Goal: Task Accomplishment & Management: Manage account settings

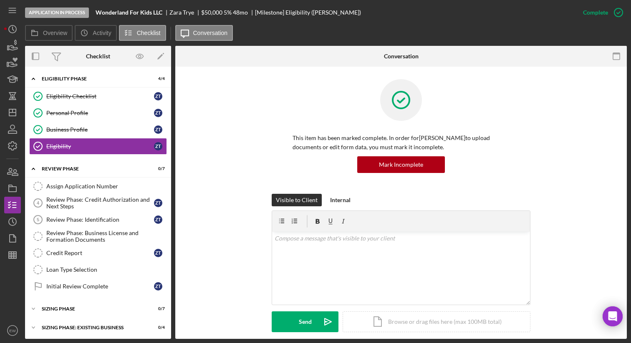
scroll to position [259, 0]
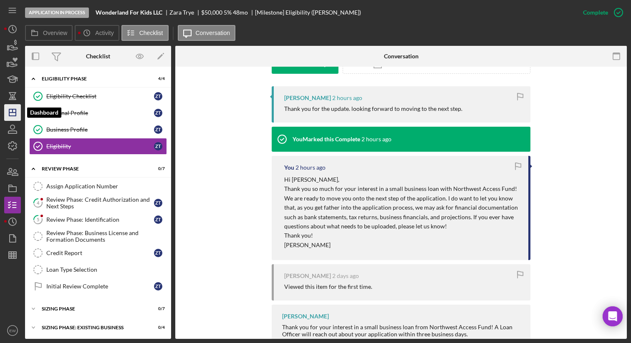
click at [18, 113] on icon "Icon/Dashboard" at bounding box center [12, 112] width 21 height 21
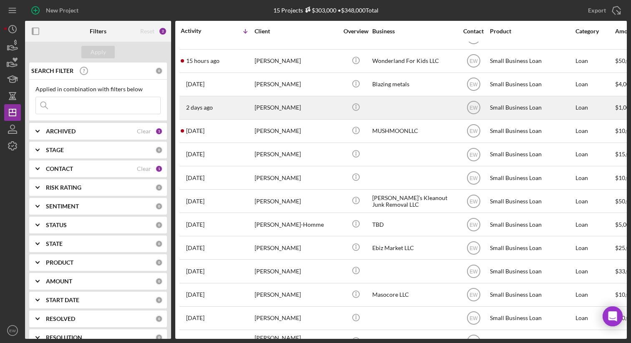
scroll to position [17, 0]
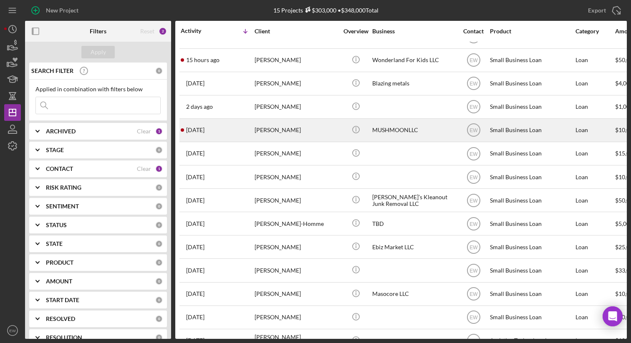
click at [219, 130] on div "[DATE] [PERSON_NAME]" at bounding box center [217, 130] width 73 height 22
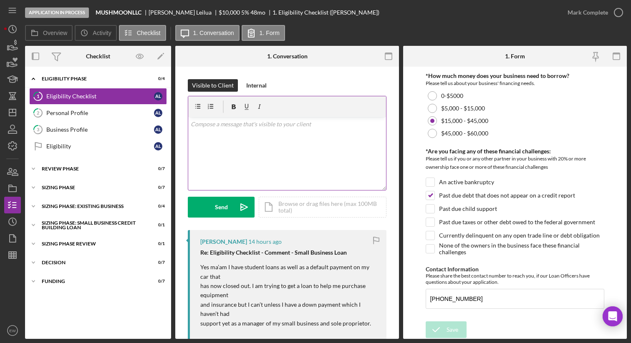
click at [216, 129] on p at bounding box center [287, 124] width 193 height 9
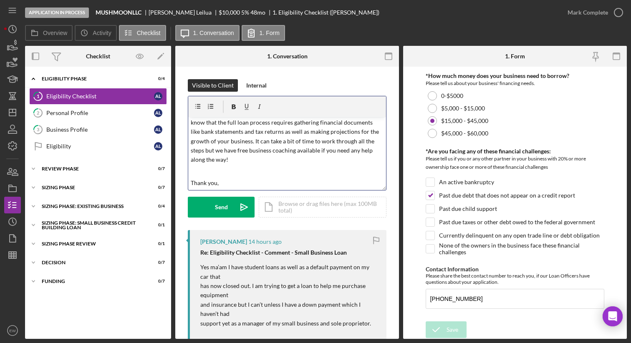
scroll to position [40, 0]
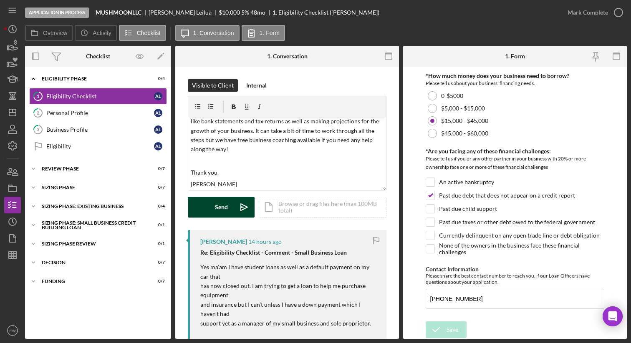
click at [202, 207] on button "Send Icon/icon-invite-send" at bounding box center [221, 207] width 67 height 21
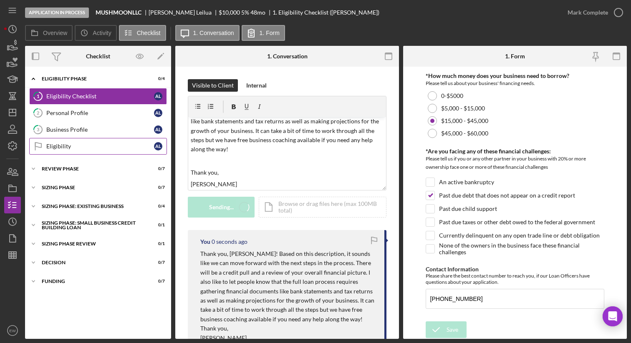
scroll to position [0, 0]
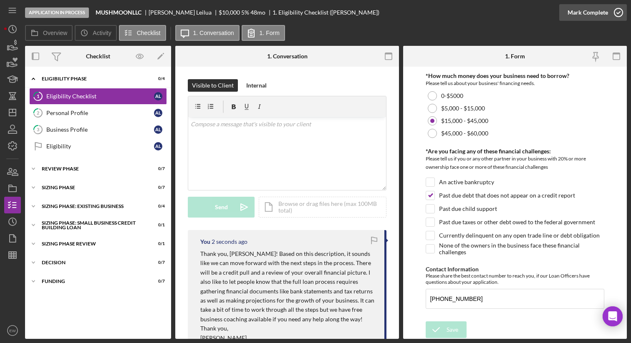
click at [614, 14] on icon "button" at bounding box center [618, 12] width 21 height 21
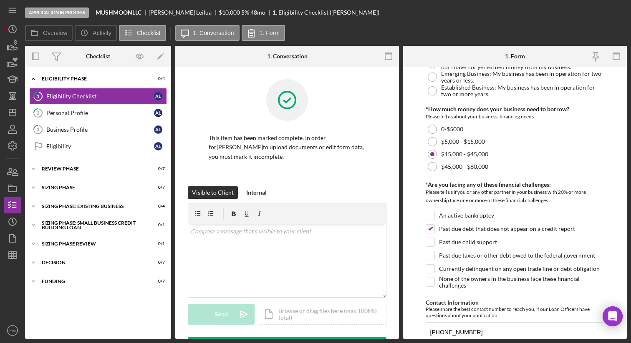
scroll to position [336, 0]
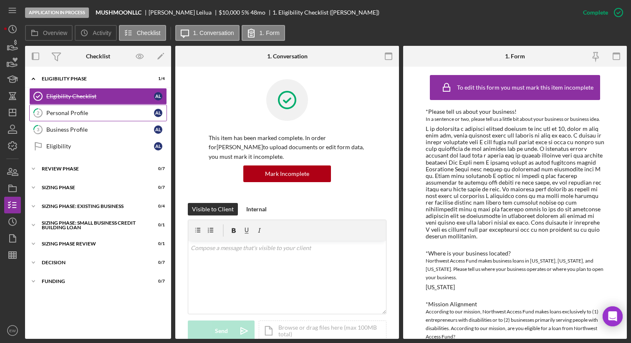
click at [118, 111] on div "Personal Profile" at bounding box center [100, 113] width 108 height 7
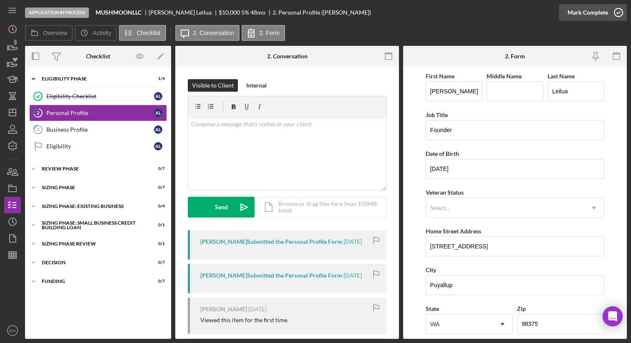
click at [615, 12] on icon "button" at bounding box center [618, 12] width 21 height 21
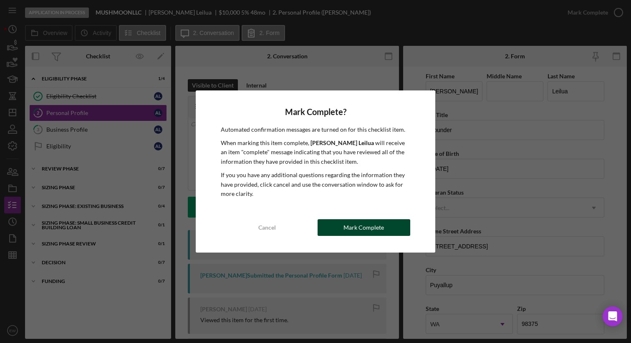
click at [335, 227] on button "Mark Complete" at bounding box center [364, 227] width 93 height 17
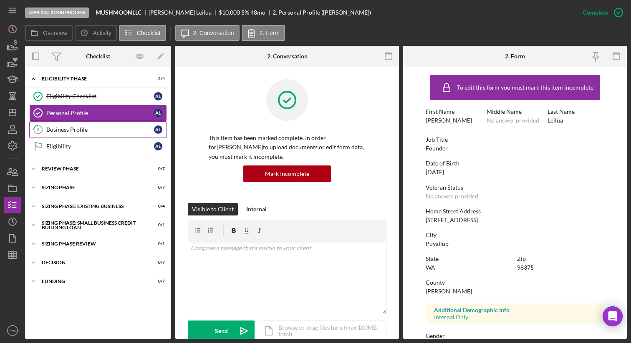
click at [128, 128] on div "Business Profile" at bounding box center [100, 129] width 108 height 7
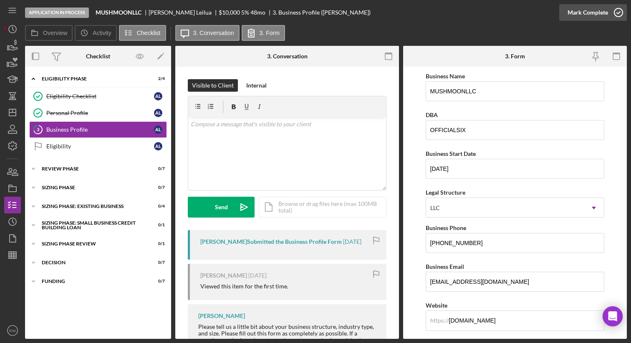
click at [619, 10] on icon "button" at bounding box center [618, 12] width 21 height 21
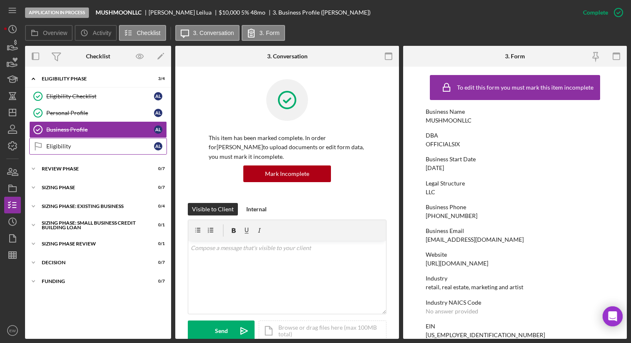
click at [108, 149] on div "Eligibility" at bounding box center [100, 146] width 108 height 7
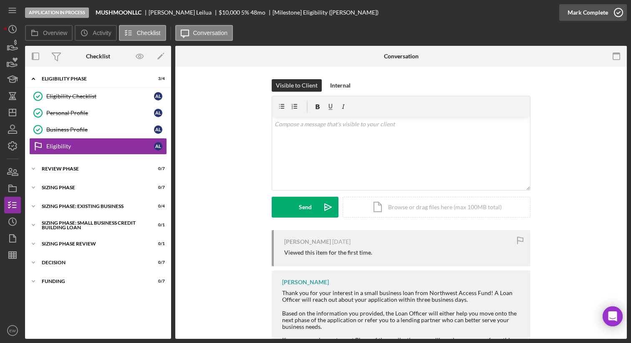
click at [617, 10] on icon "button" at bounding box center [618, 12] width 21 height 21
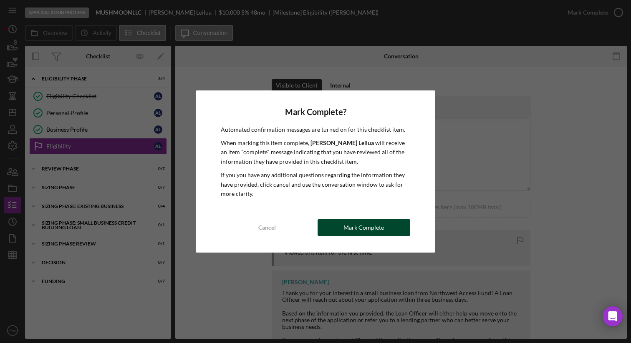
click at [332, 222] on button "Mark Complete" at bounding box center [364, 227] width 93 height 17
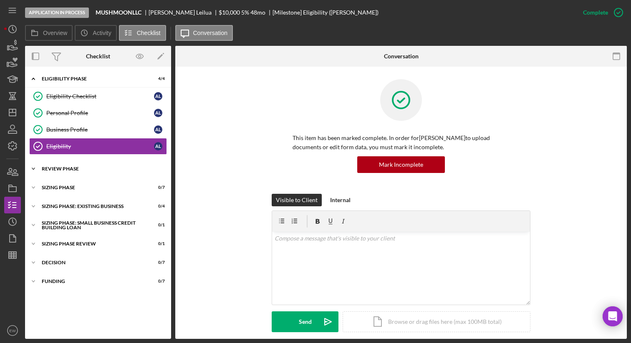
click at [102, 170] on div "REVIEW PHASE" at bounding box center [101, 168] width 119 height 5
